Goal: Information Seeking & Learning: Learn about a topic

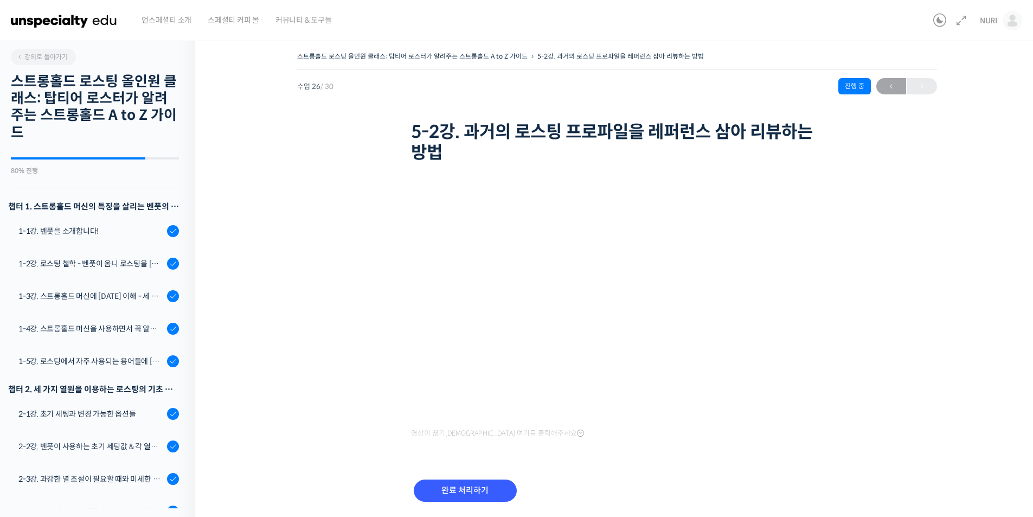
scroll to position [879, 0]
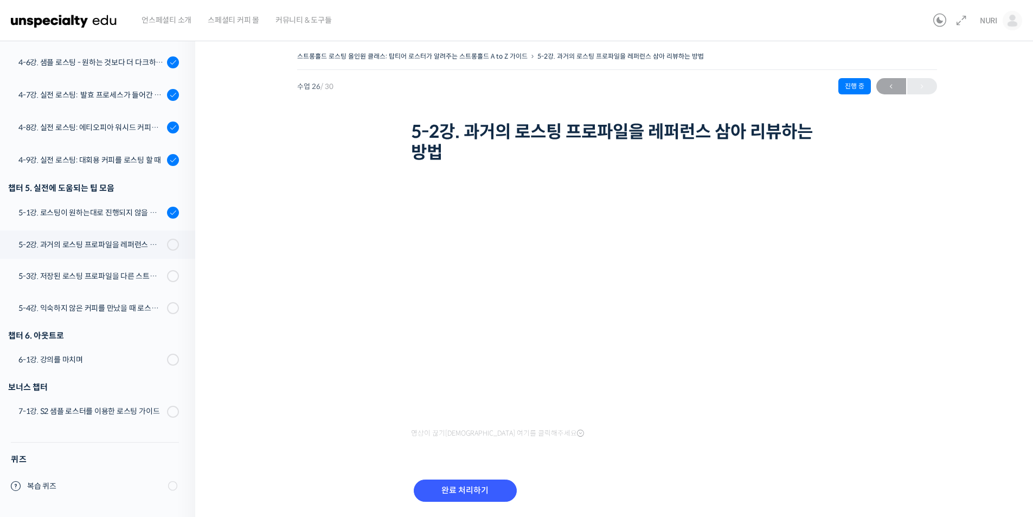
scroll to position [810, 0]
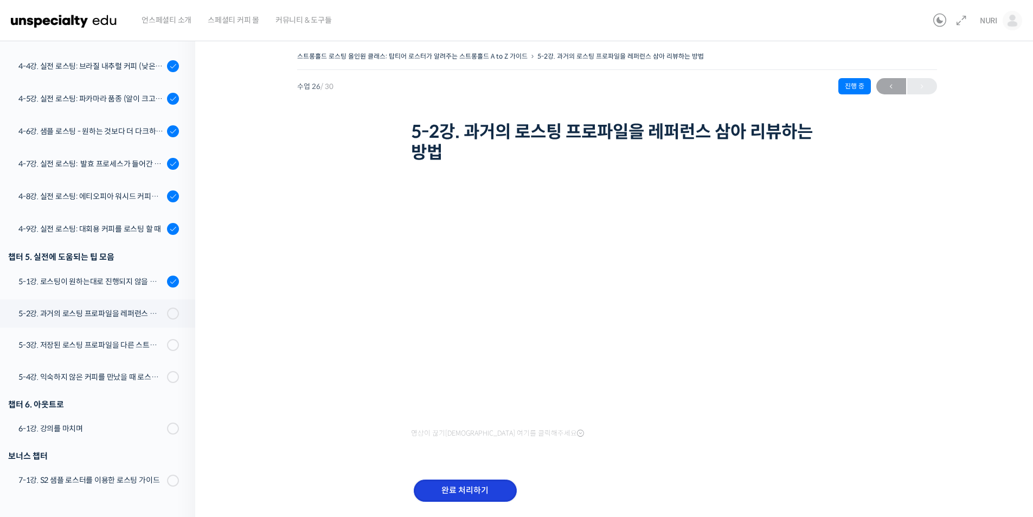
click at [471, 488] on input "완료 처리하기" at bounding box center [465, 490] width 103 height 22
